Goal: Find specific page/section: Find specific page/section

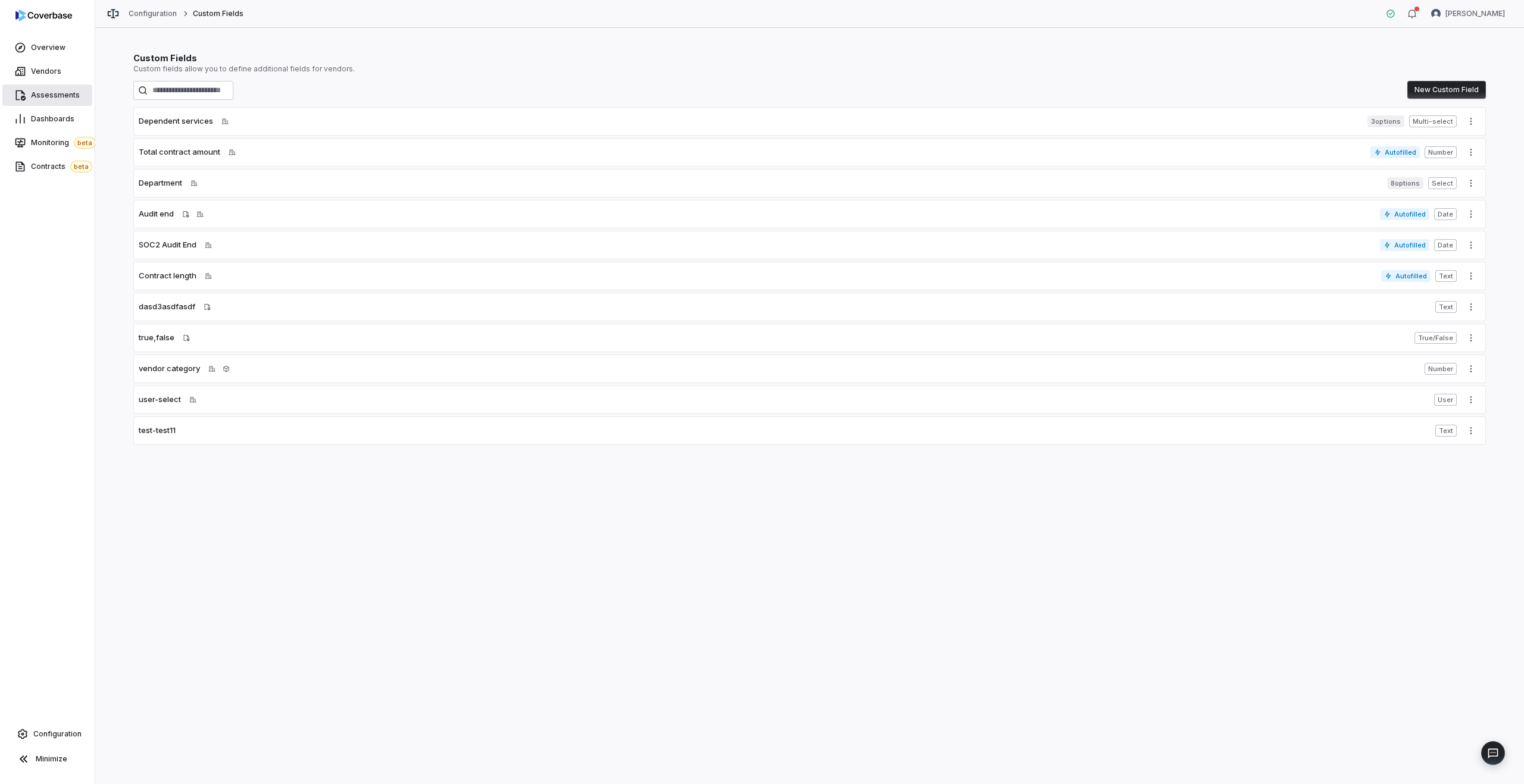
click at [57, 93] on span "Assessments" at bounding box center [55, 95] width 49 height 10
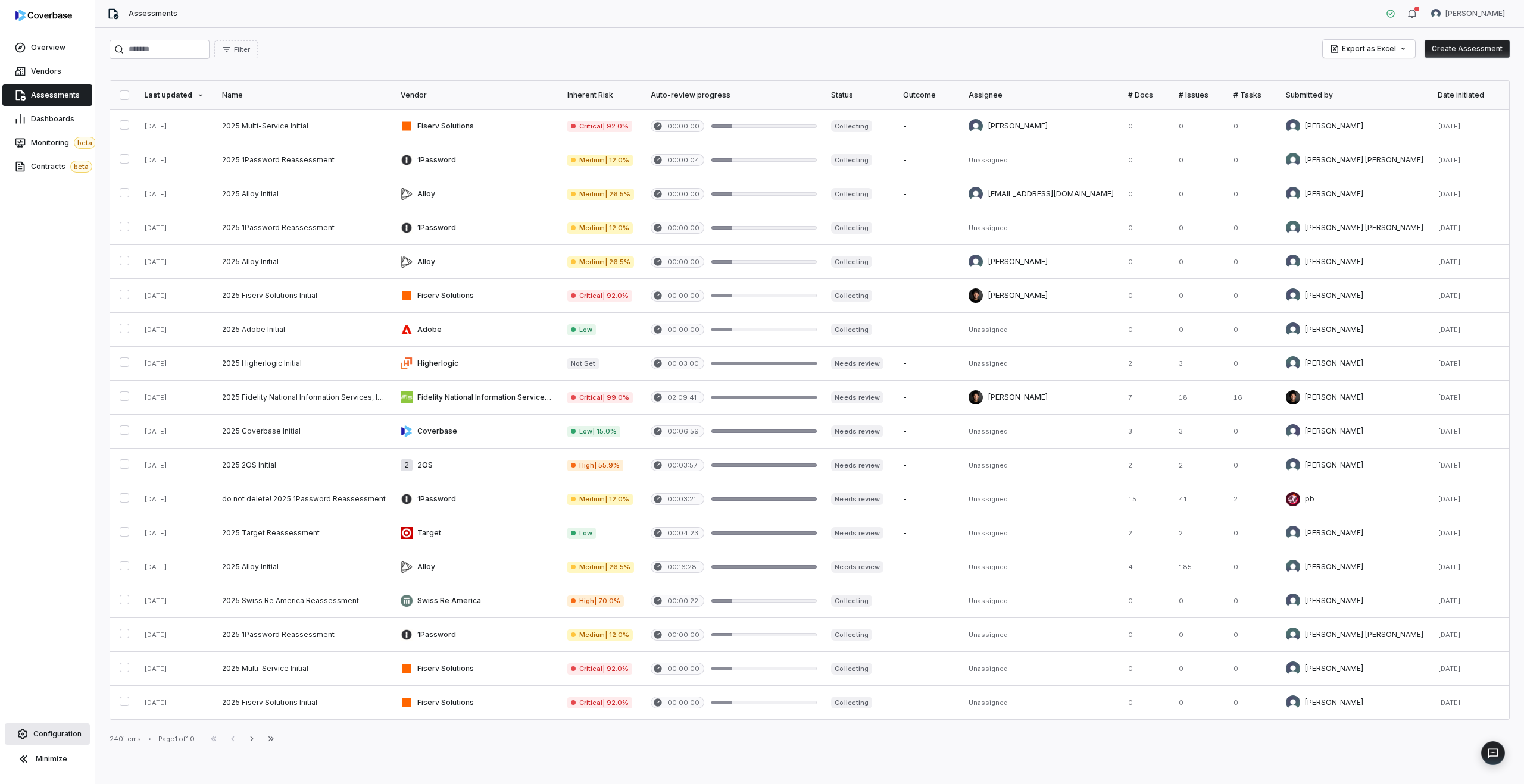
click at [53, 739] on link "Configuration" at bounding box center [47, 734] width 85 height 21
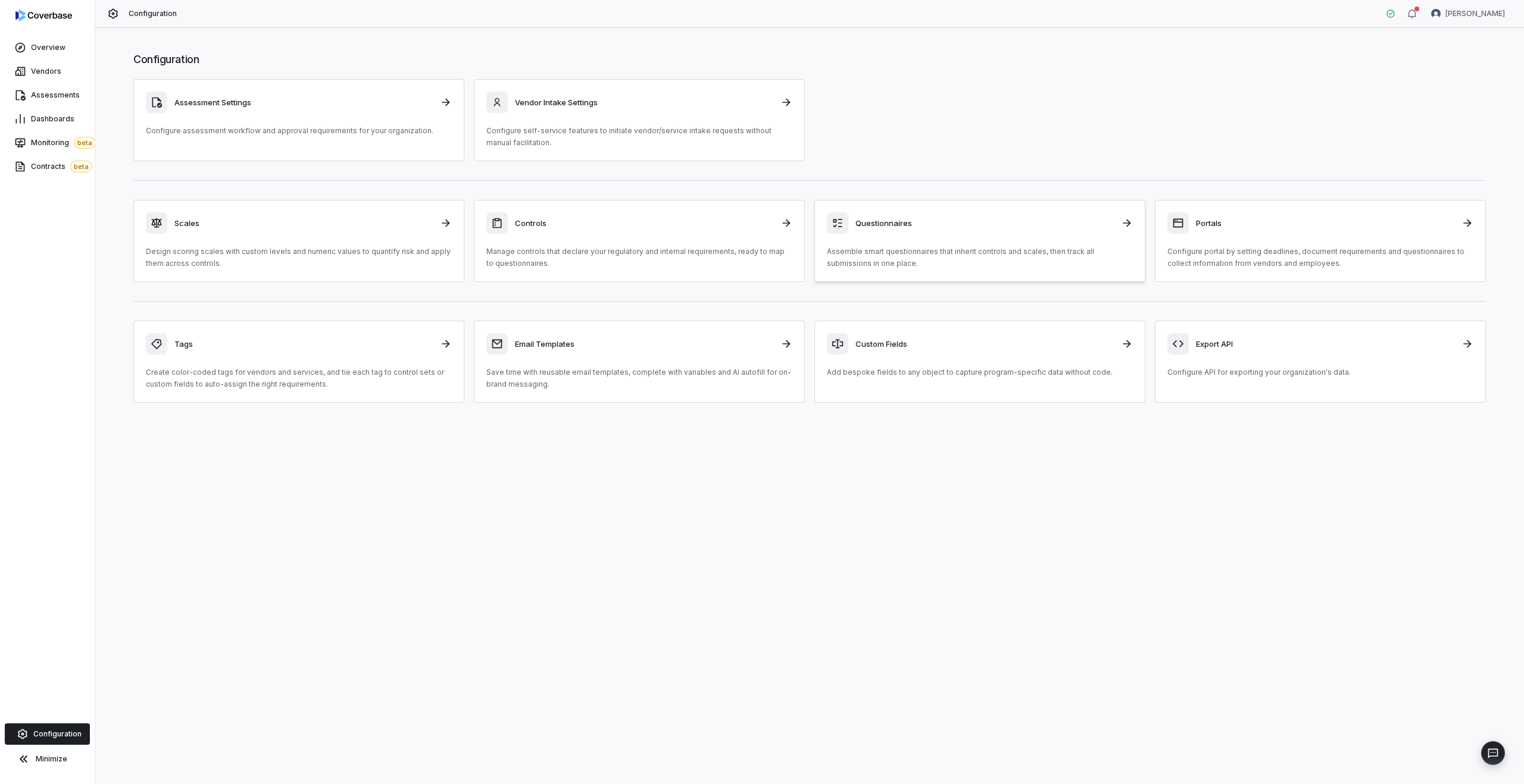
click at [900, 237] on div "Questionnaires Assemble smart questionnaires that inherit controls and scales, …" at bounding box center [979, 241] width 306 height 57
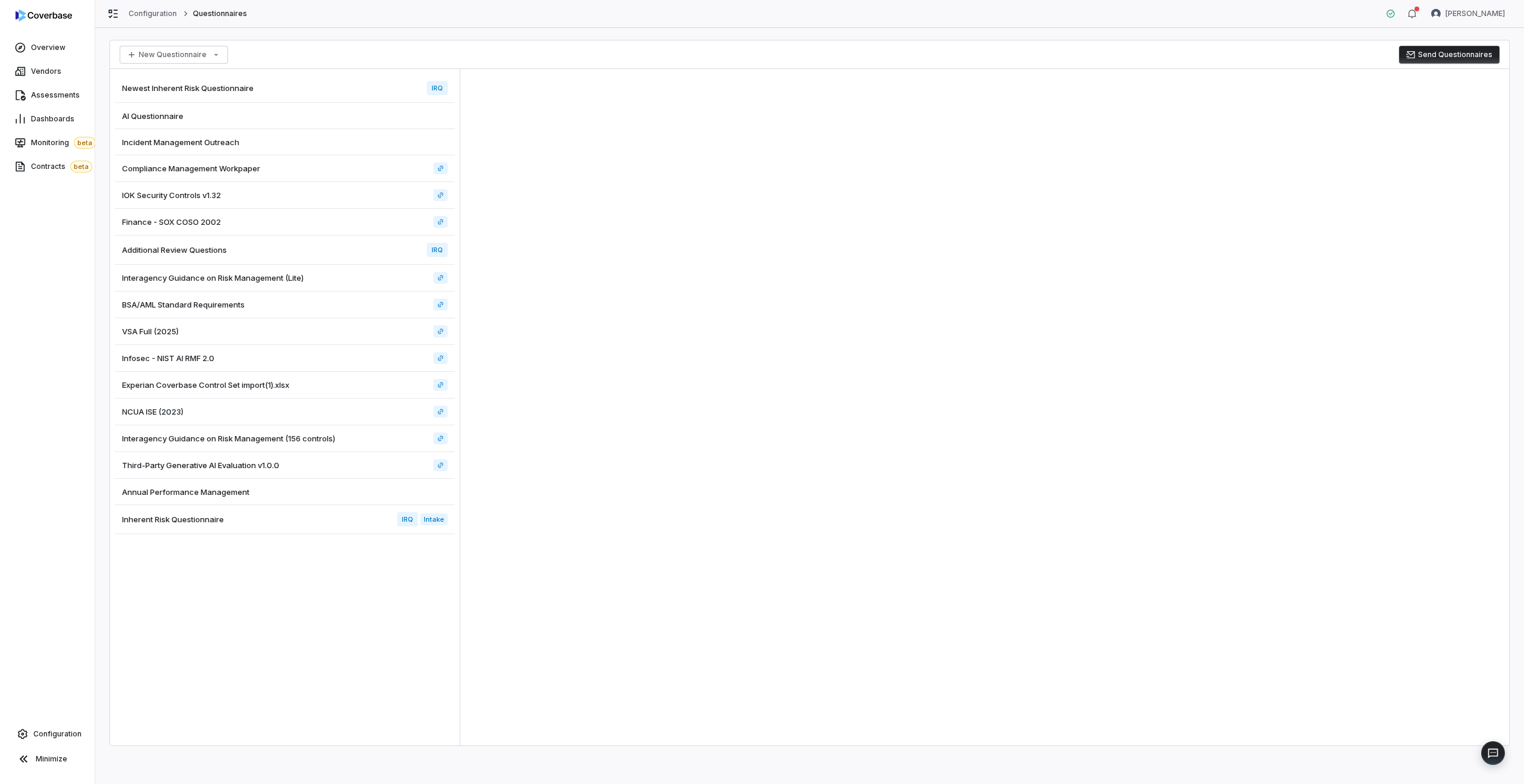
click at [336, 90] on div "Newest Inherent Risk Questionnaire IRQ" at bounding box center [285, 88] width 340 height 29
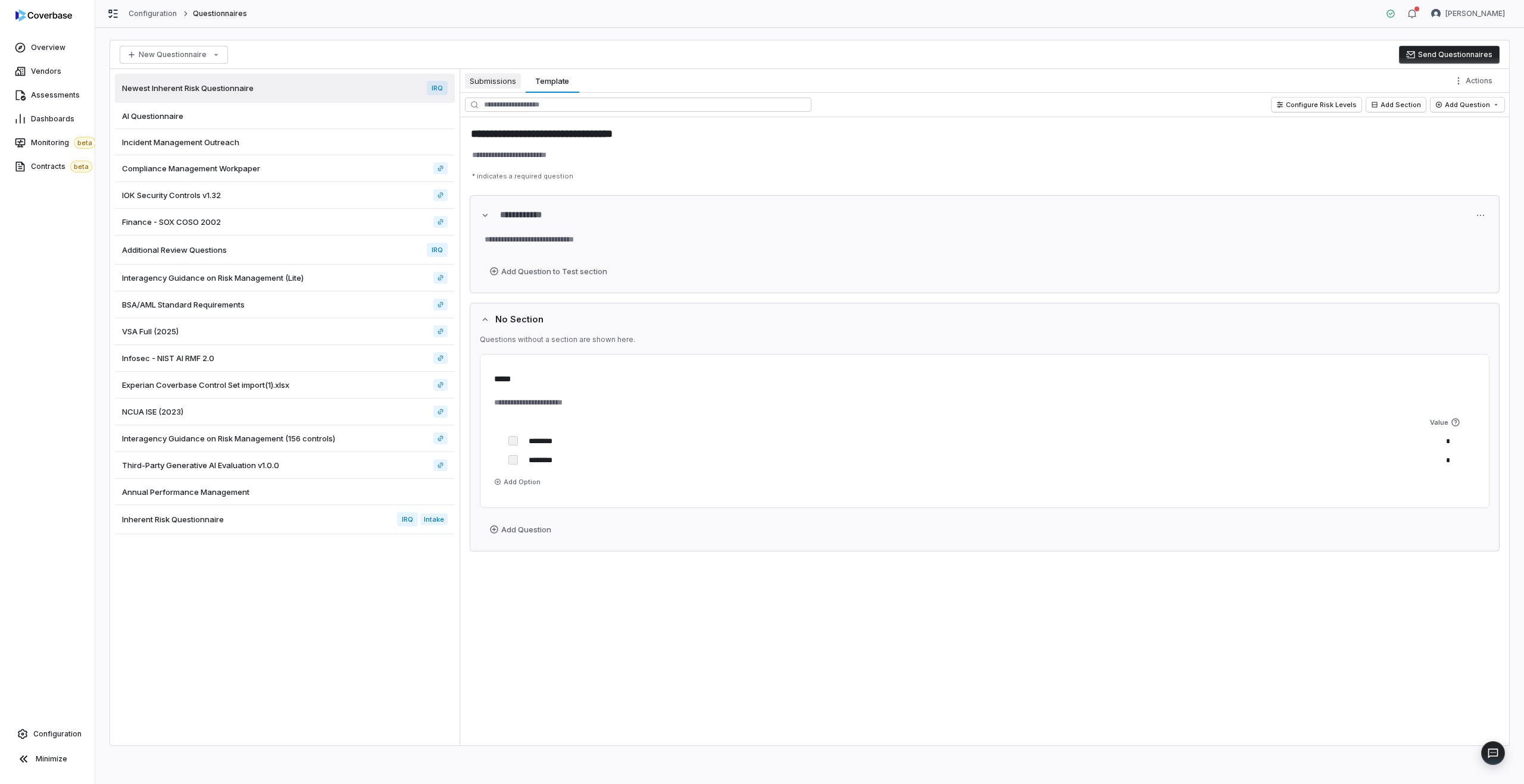
type textarea "*"
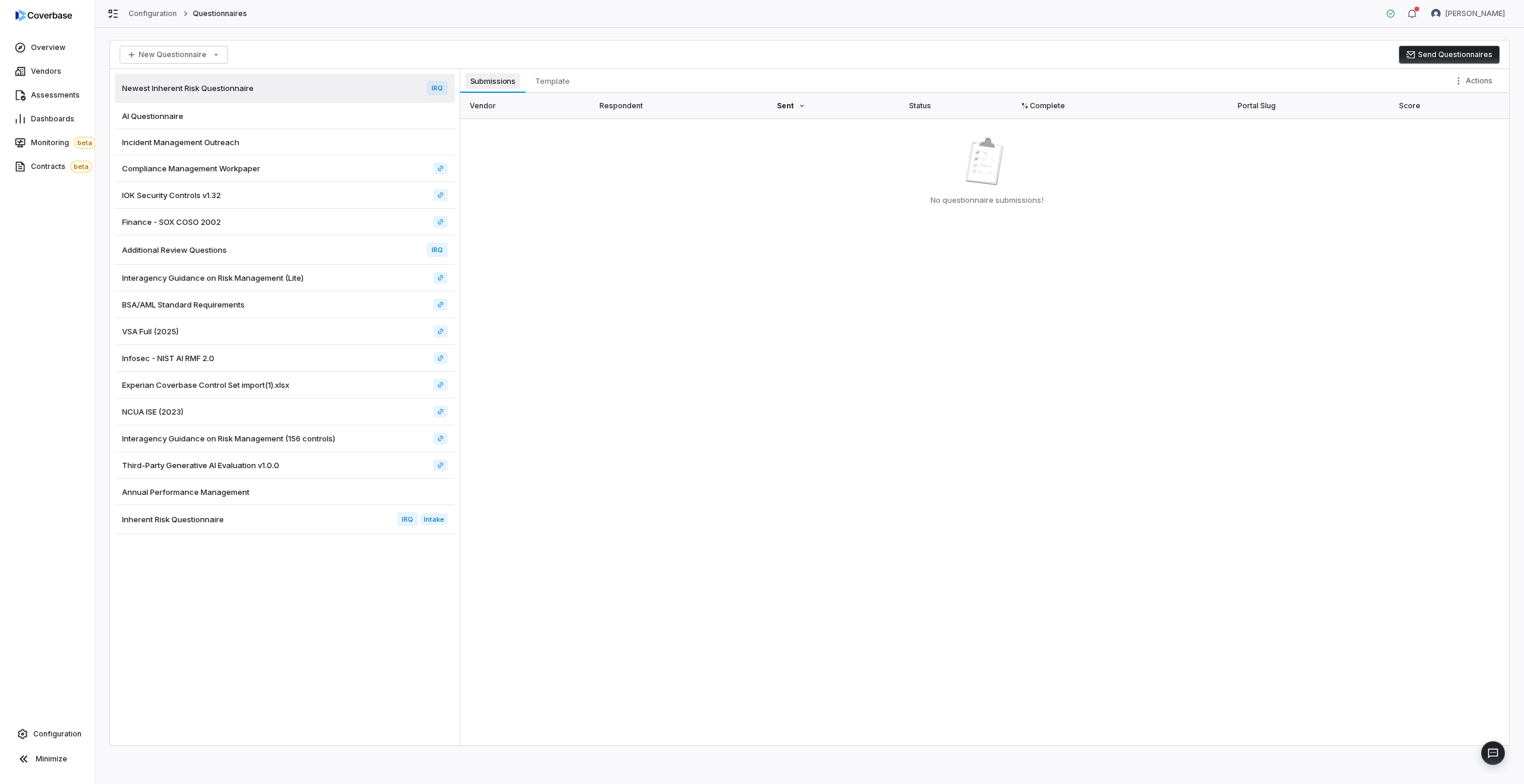
click at [501, 78] on span "Submissions" at bounding box center [493, 81] width 55 height 15
click at [362, 337] on div "VSA Full (2025)" at bounding box center [285, 332] width 340 height 27
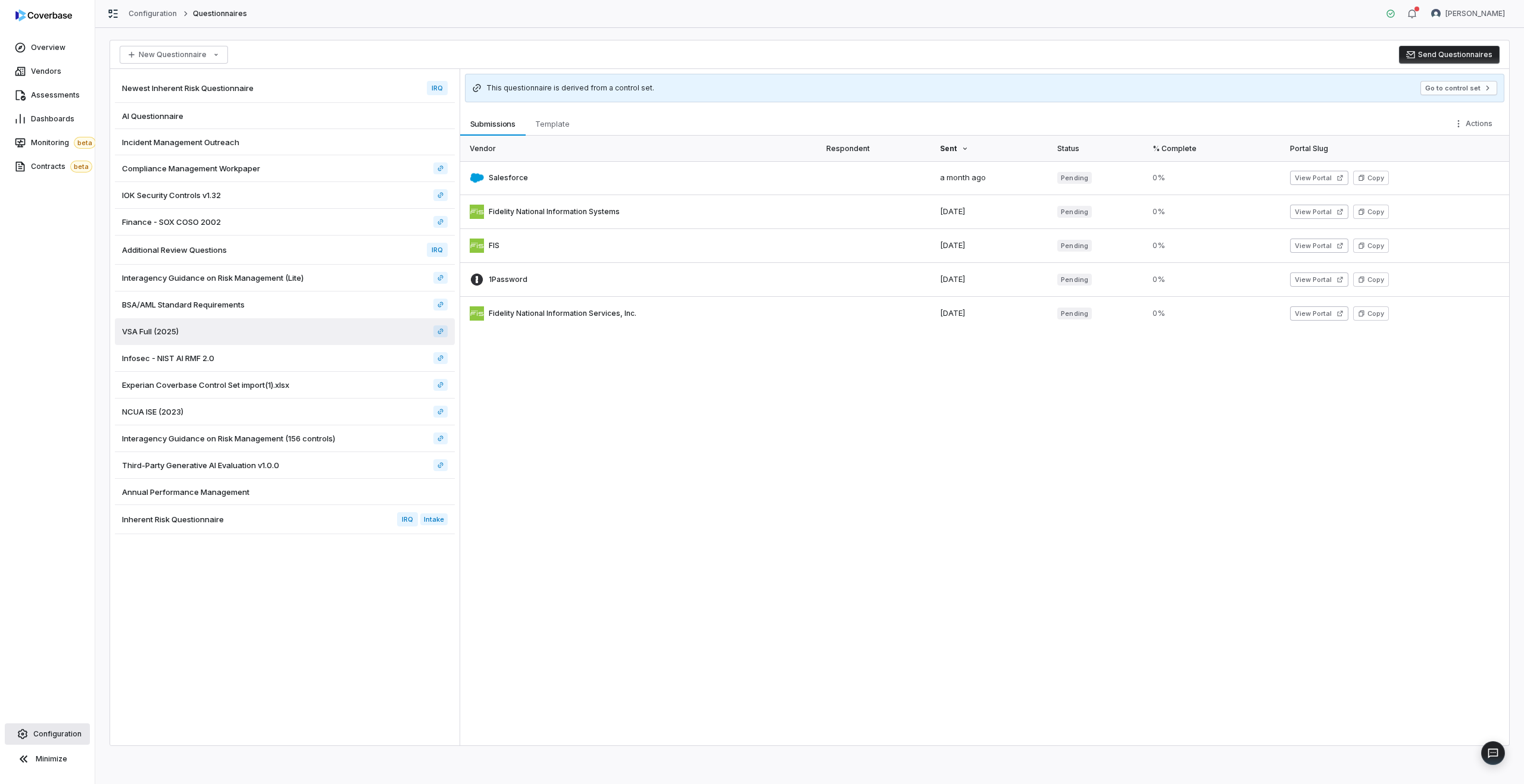
click at [34, 730] on span "Configuration" at bounding box center [57, 734] width 48 height 10
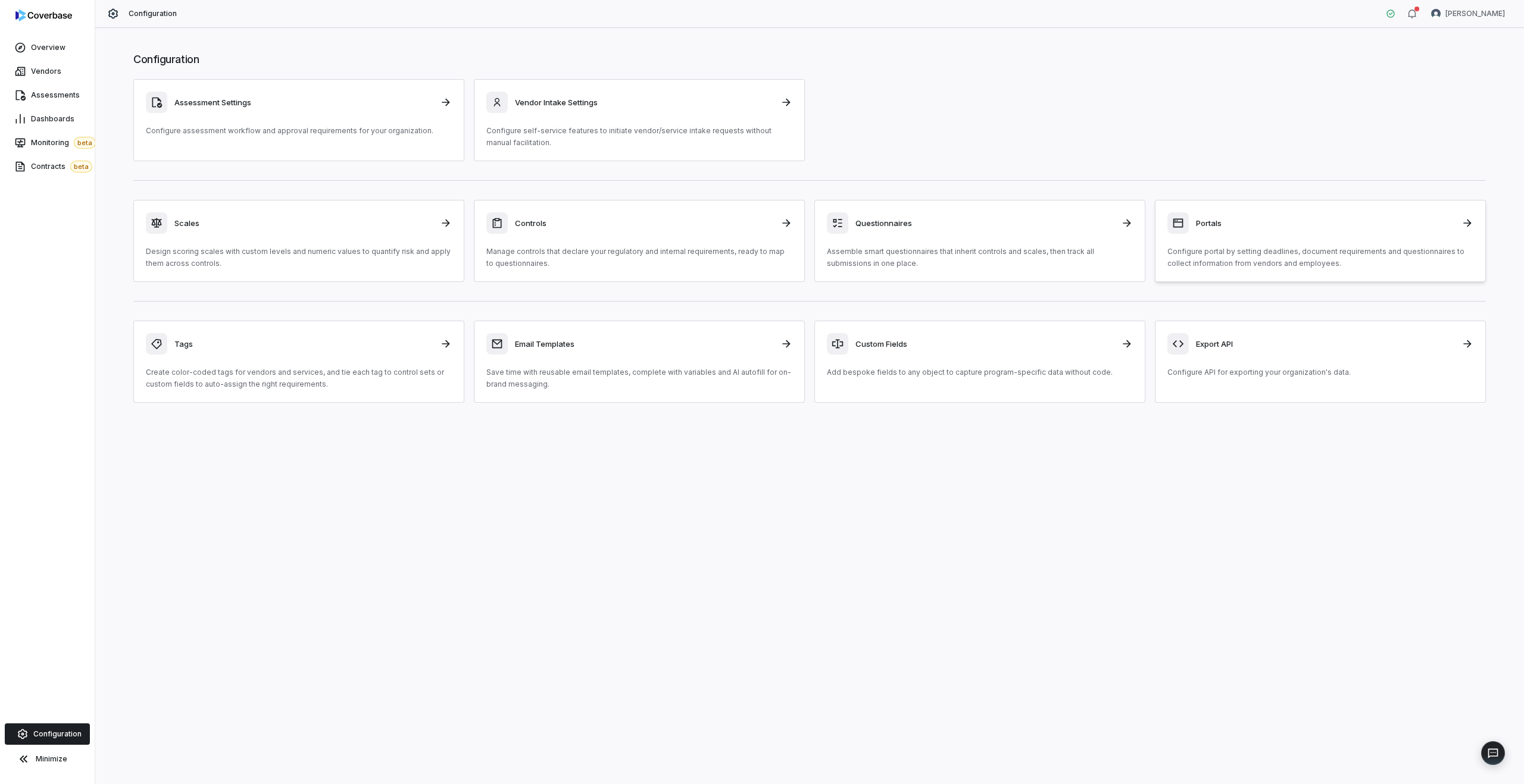
click at [1269, 236] on div "Portals Configure portal by setting deadlines, document requirements and questi…" at bounding box center [1320, 241] width 306 height 57
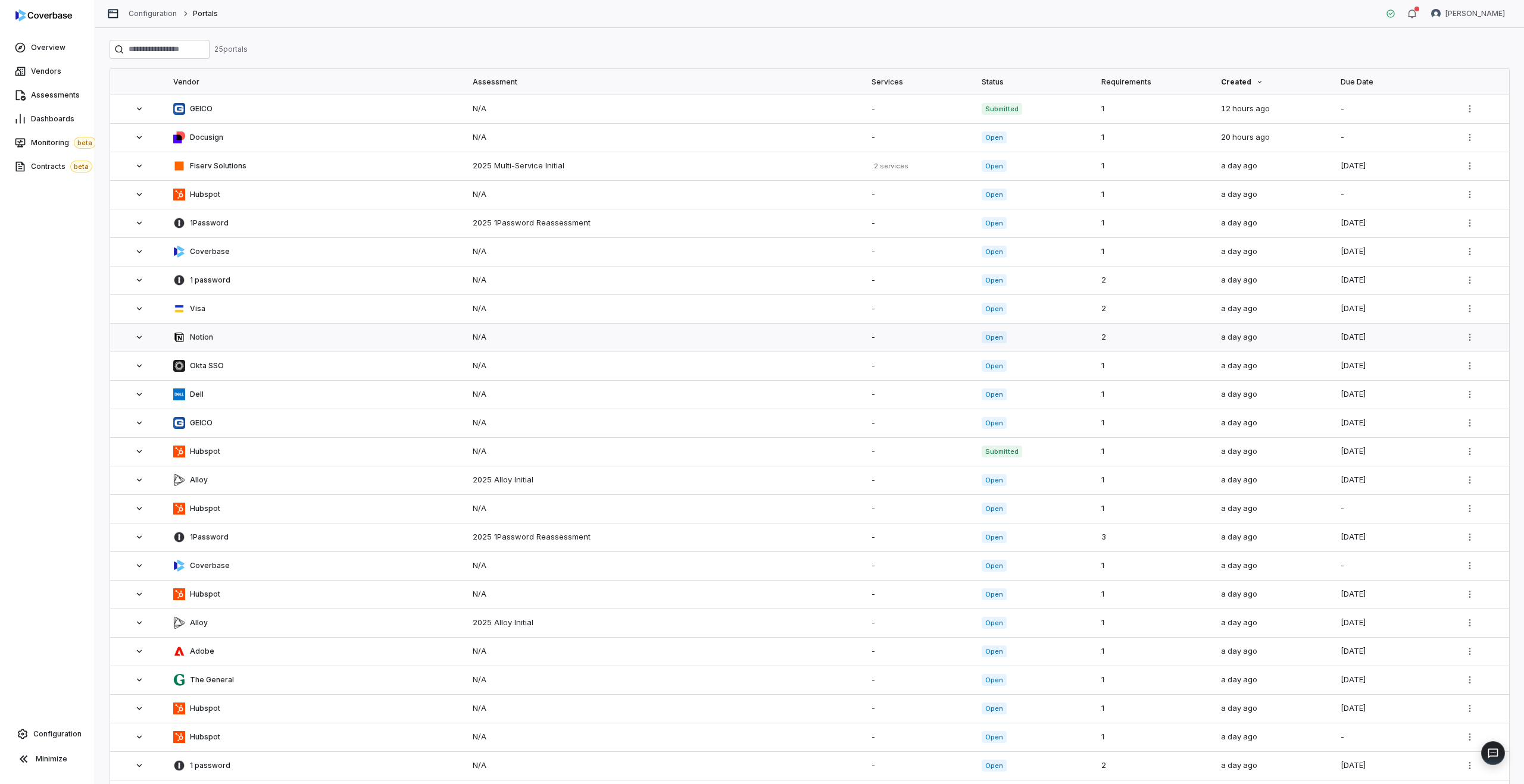
click at [542, 342] on div "N/A" at bounding box center [664, 337] width 384 height 12
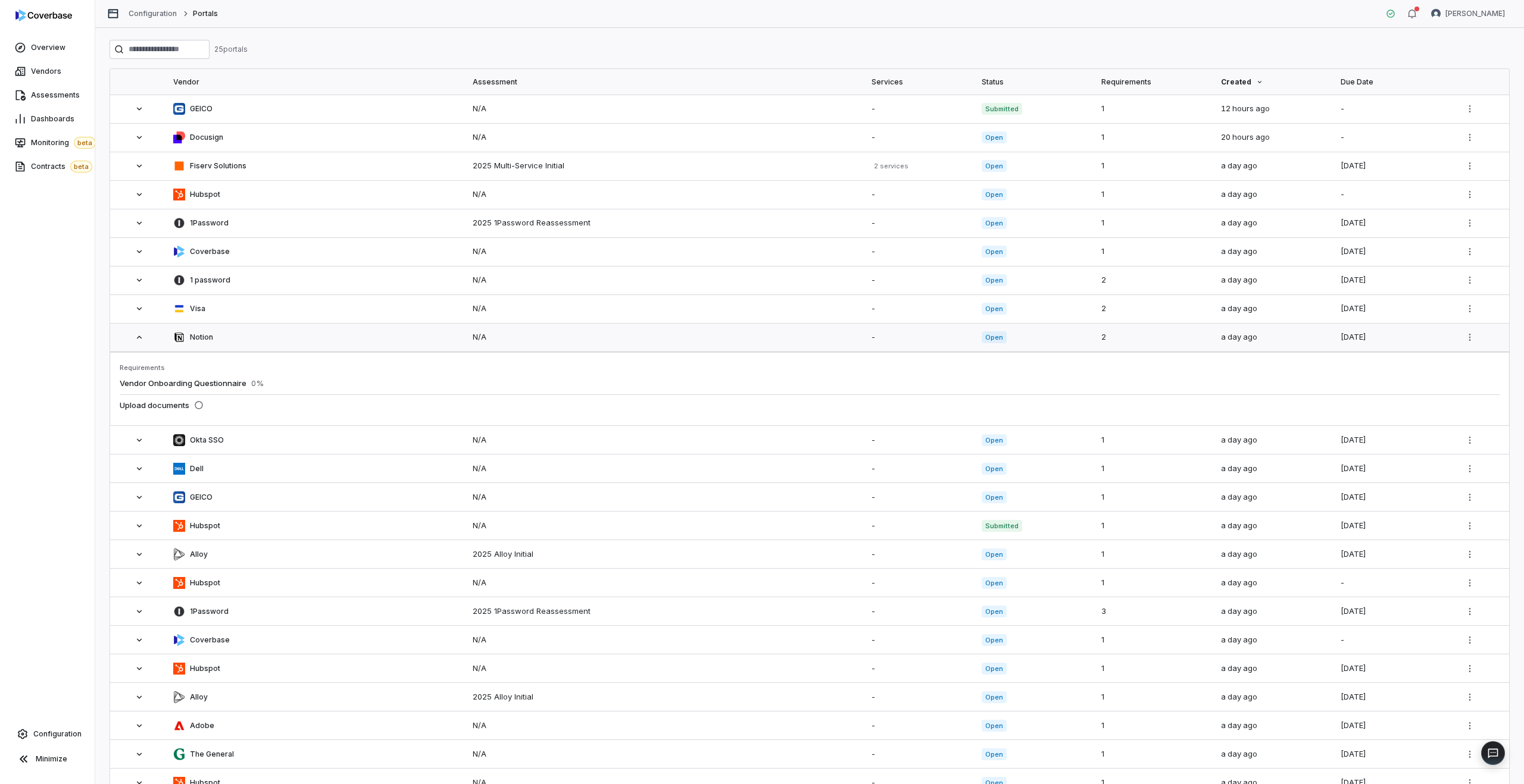
click at [552, 336] on div "N/A" at bounding box center [664, 337] width 384 height 12
